Goal: Transaction & Acquisition: Purchase product/service

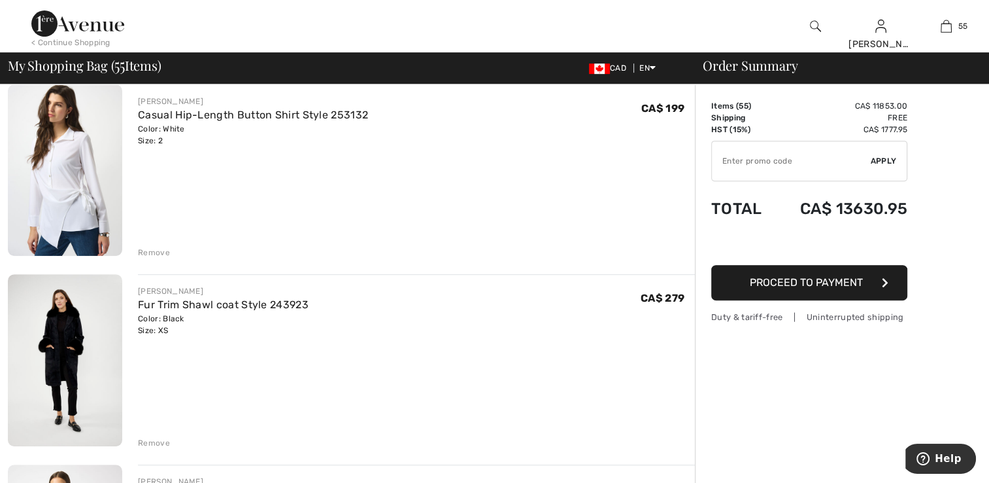
scroll to position [5690, 0]
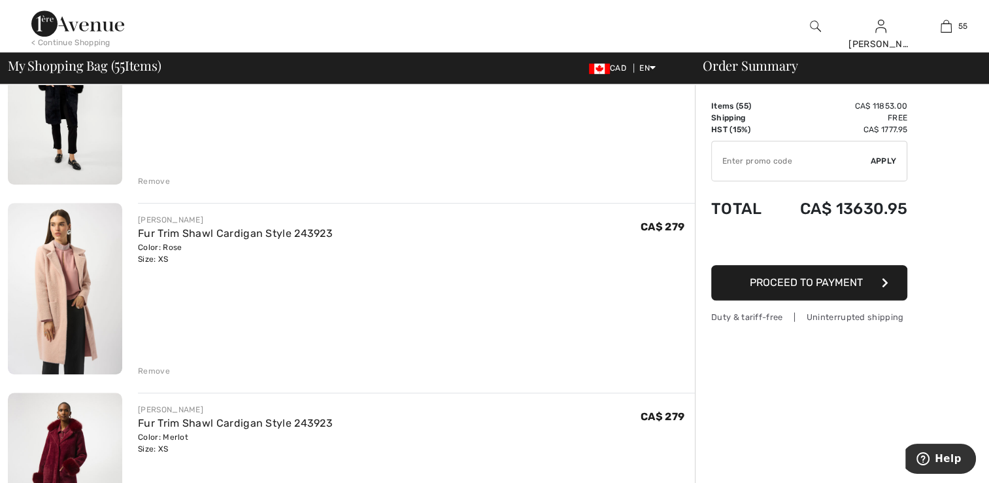
click at [92, 267] on img at bounding box center [65, 288] width 114 height 171
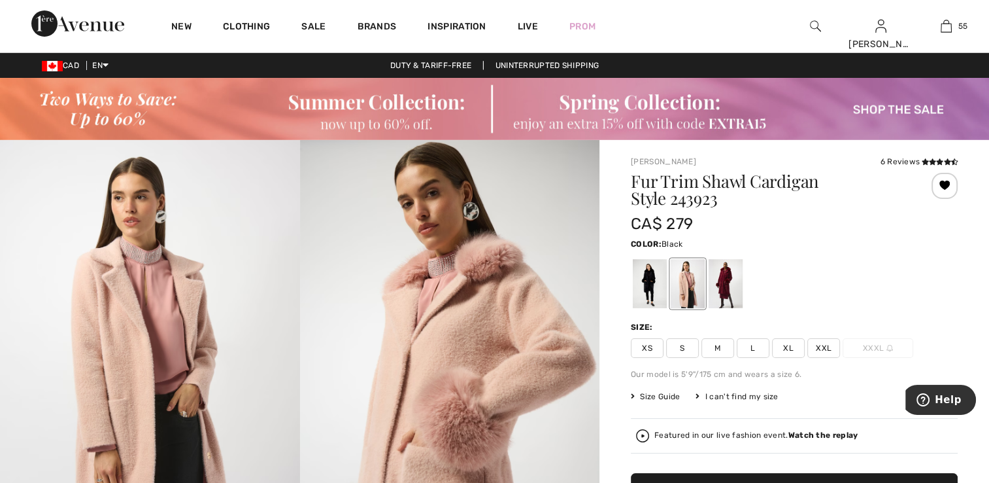
click at [653, 286] on div at bounding box center [650, 283] width 34 height 49
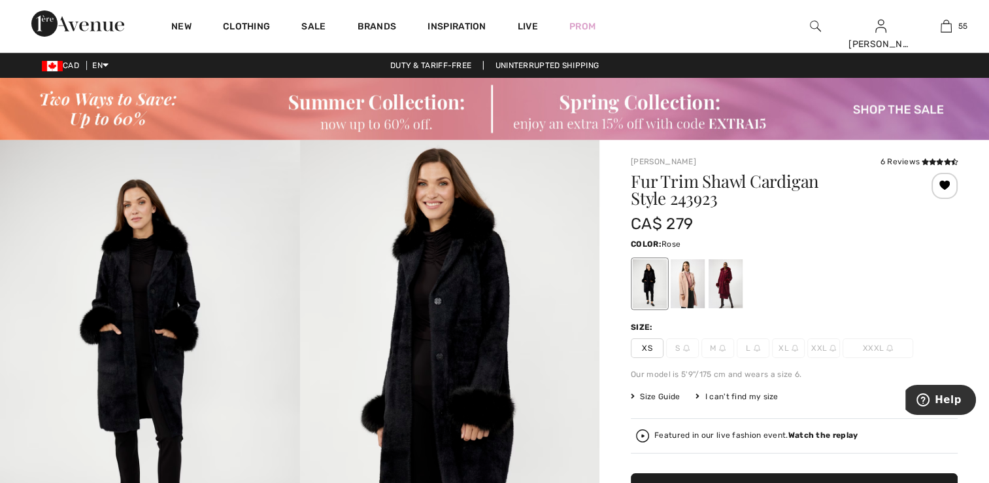
click at [693, 294] on div at bounding box center [688, 283] width 34 height 49
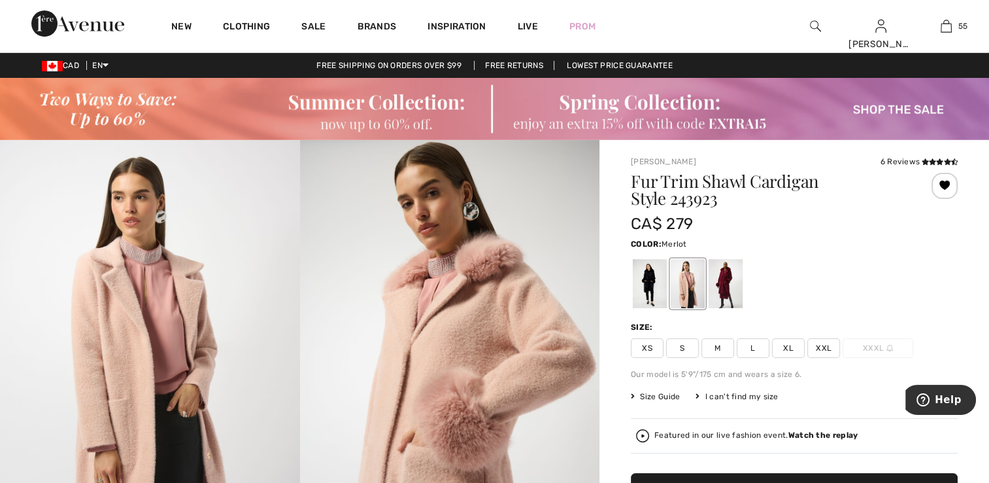
click at [730, 288] on div at bounding box center [726, 283] width 34 height 49
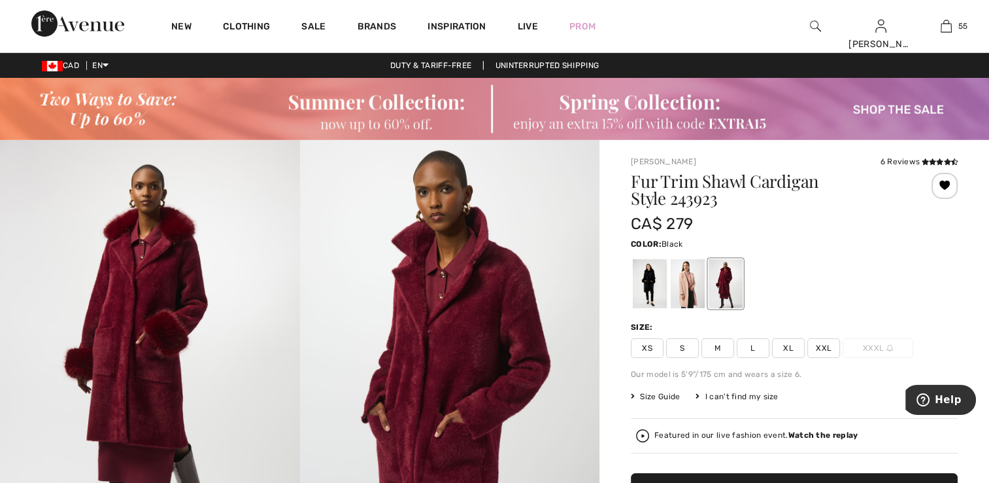
click at [647, 288] on div at bounding box center [650, 283] width 34 height 49
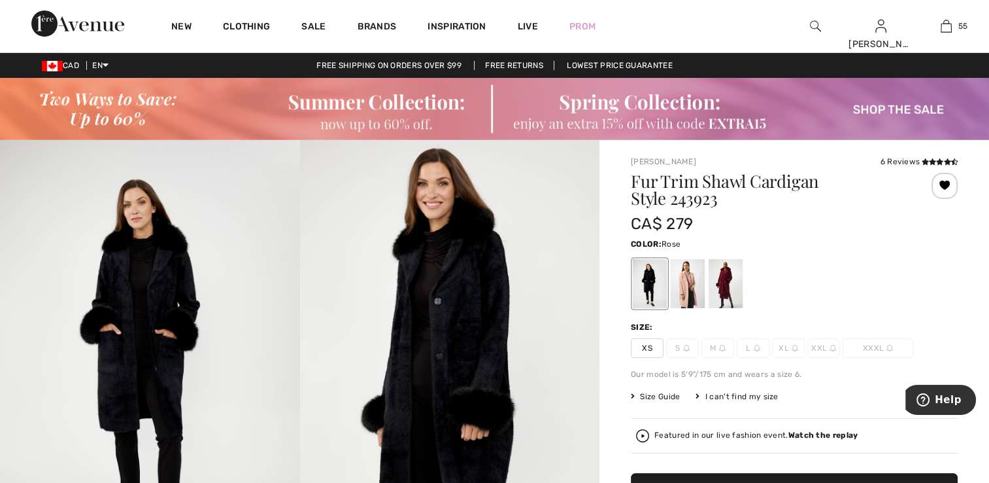
click at [689, 281] on div at bounding box center [688, 283] width 34 height 49
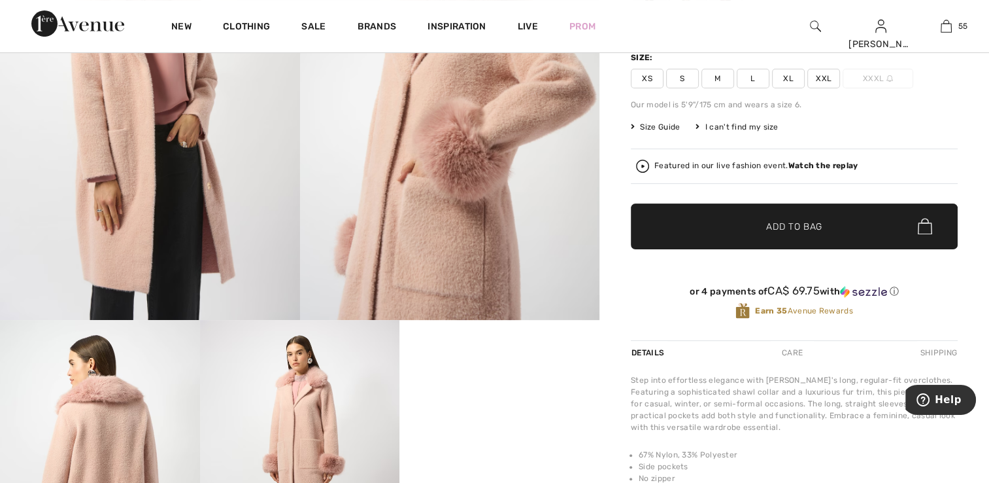
scroll to position [262, 0]
